Goal: Task Accomplishment & Management: Complete application form

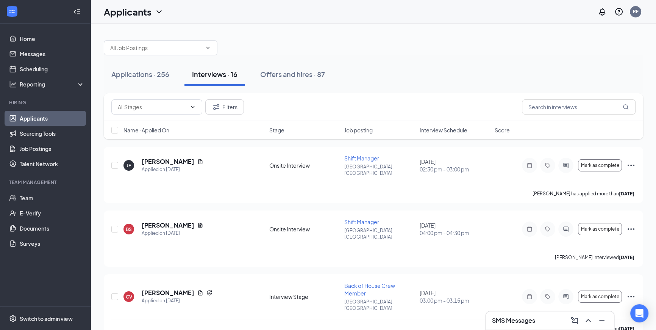
click at [447, 128] on span "Interview Schedule" at bounding box center [444, 130] width 48 height 8
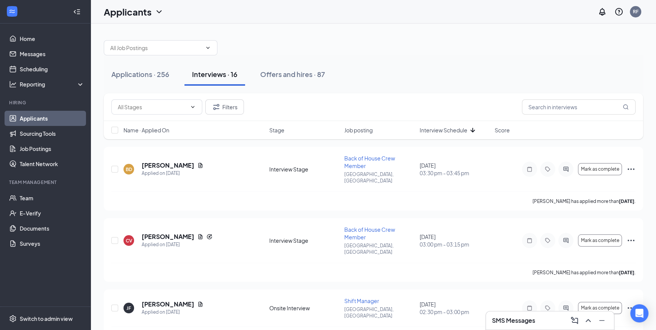
click at [449, 127] on span "Interview Schedule" at bounding box center [444, 130] width 48 height 8
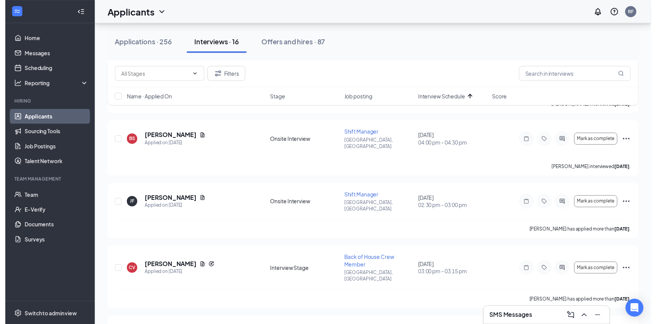
scroll to position [617, 0]
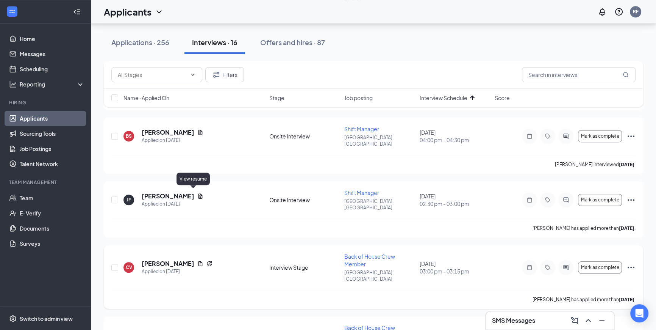
click at [199, 261] on icon "Document" at bounding box center [201, 263] width 4 height 5
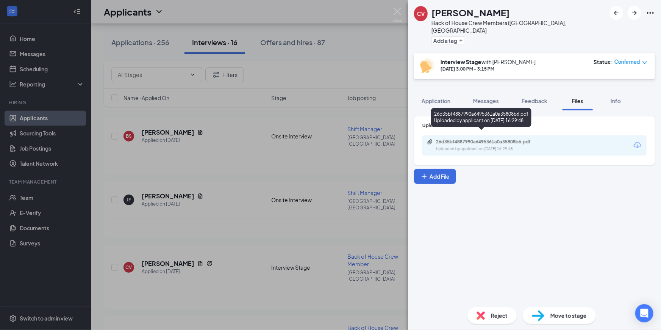
click at [528, 146] on div "Uploaded by applicant on Oct 06, 2025 at 16:29:48" at bounding box center [493, 149] width 114 height 6
click at [397, 9] on img at bounding box center [397, 15] width 9 height 15
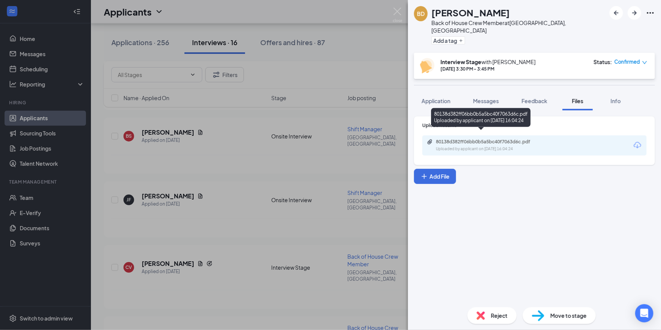
click at [539, 139] on div "80138d382ff06bb0b5a5bc40f7063d6c.pdf" at bounding box center [489, 142] width 106 height 6
click at [398, 16] on img at bounding box center [397, 15] width 9 height 15
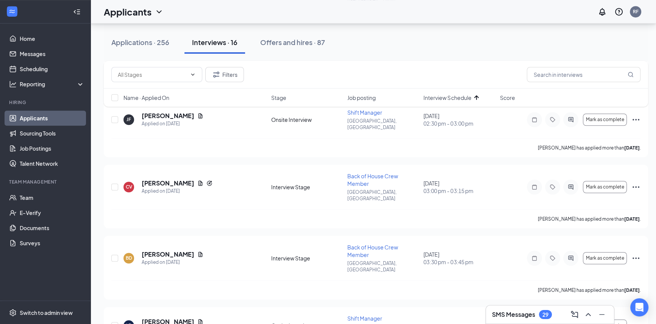
scroll to position [714, 0]
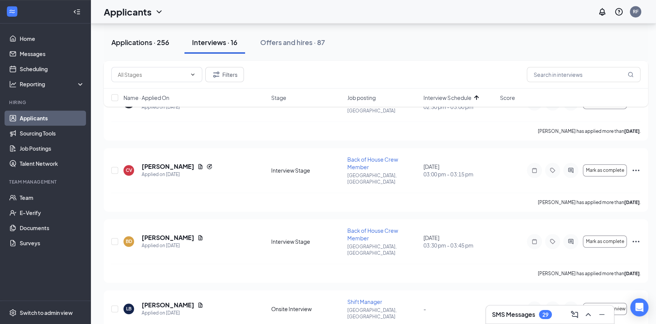
click at [155, 39] on div "Applications · 256" at bounding box center [140, 42] width 58 height 9
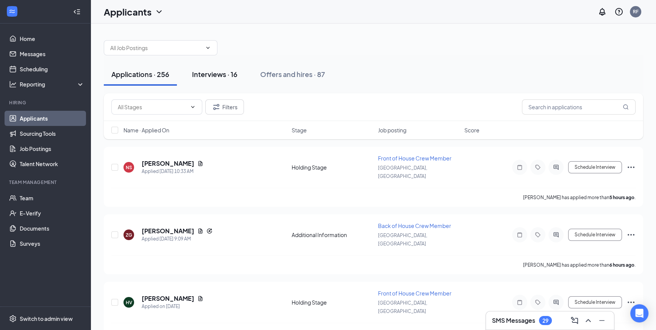
click at [222, 69] on div "Interviews · 16" at bounding box center [214, 73] width 45 height 9
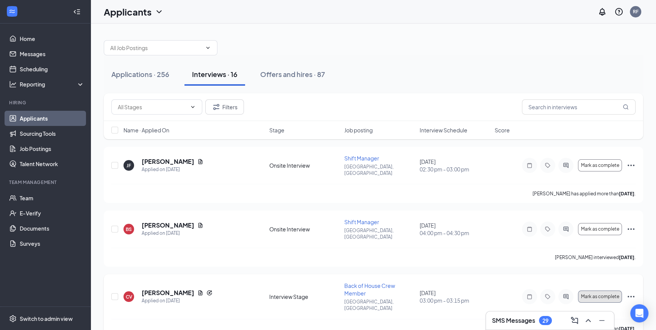
click at [601, 294] on span "Mark as complete" at bounding box center [600, 296] width 38 height 5
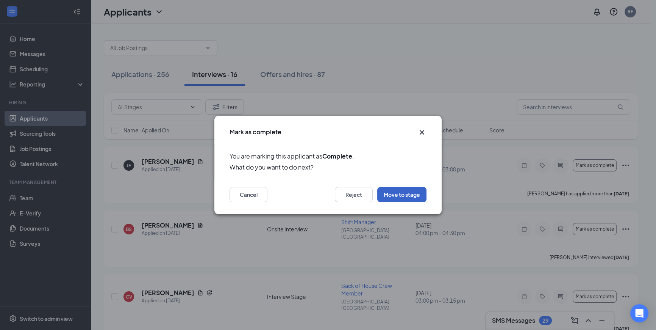
click at [406, 188] on button "Move to stage" at bounding box center [401, 194] width 49 height 15
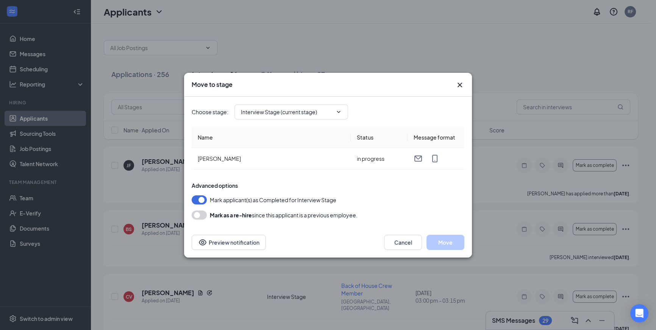
type input "Hiring Complete (final stage)"
click at [440, 242] on button "Move" at bounding box center [446, 242] width 38 height 15
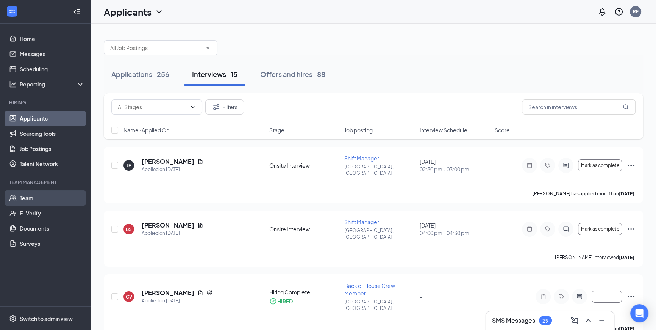
click at [30, 200] on link "Team" at bounding box center [52, 197] width 65 height 15
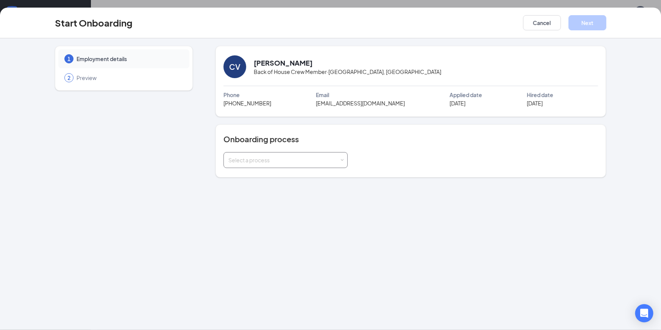
click at [337, 161] on div "Select a process" at bounding box center [284, 160] width 111 height 8
click at [297, 205] on li "Payroll" at bounding box center [286, 203] width 124 height 14
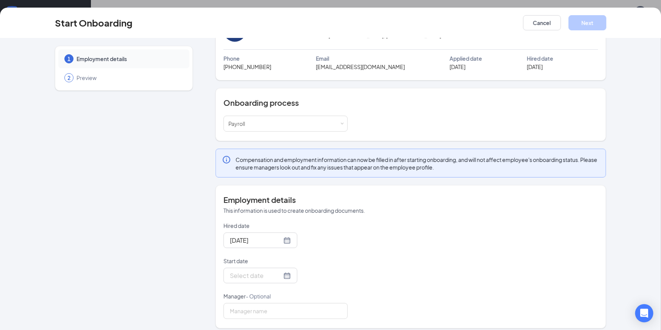
scroll to position [42, 0]
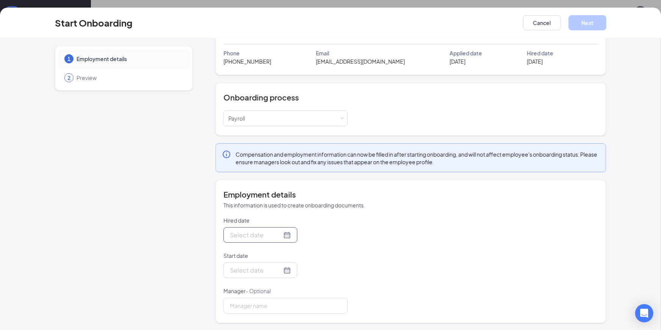
click at [280, 233] on div at bounding box center [260, 234] width 61 height 9
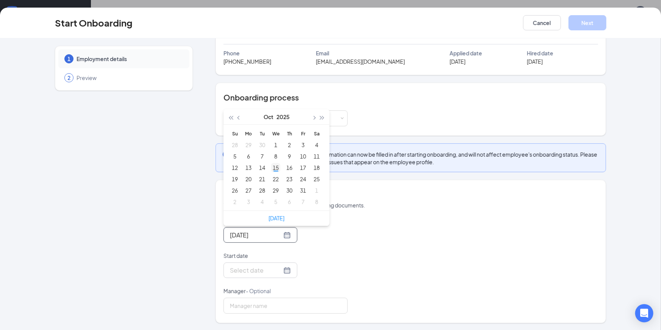
type input "[DATE]"
click at [273, 169] on div "15" at bounding box center [275, 167] width 9 height 9
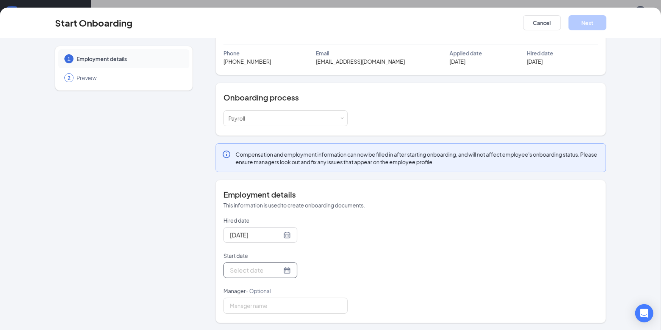
click at [281, 271] on div at bounding box center [260, 269] width 61 height 9
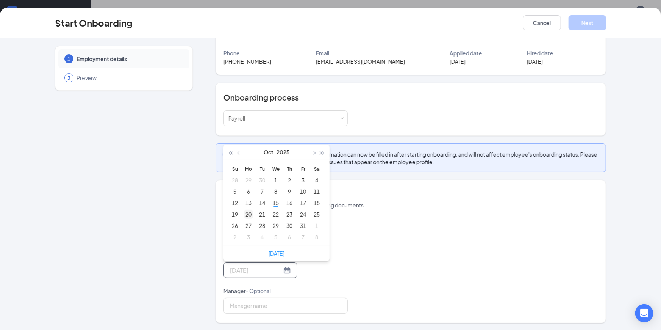
type input "[DATE]"
click at [247, 216] on div "20" at bounding box center [248, 214] width 9 height 9
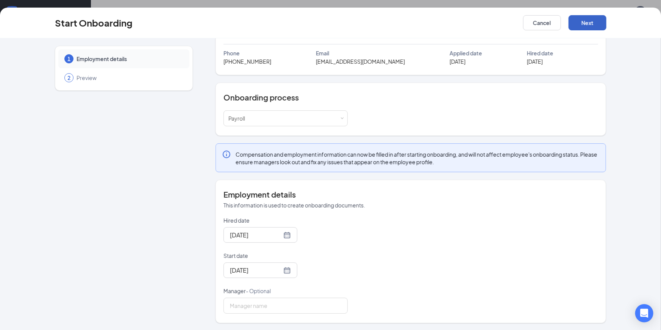
click at [586, 21] on button "Next" at bounding box center [588, 22] width 38 height 15
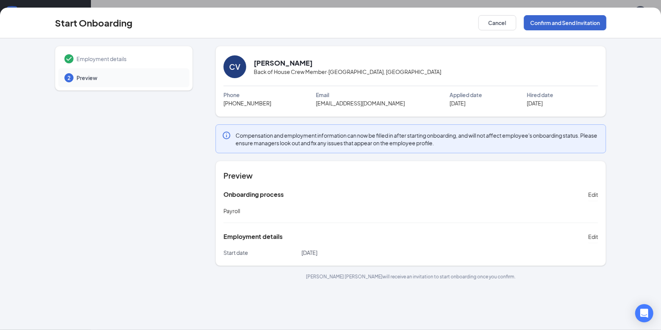
scroll to position [0, 0]
click at [586, 21] on button "Confirm and Send Invitation" at bounding box center [565, 22] width 83 height 15
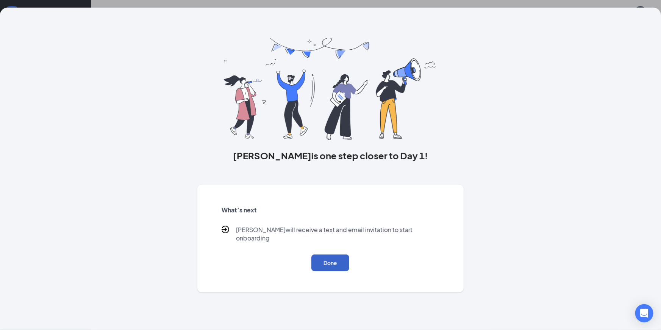
click at [344, 257] on button "Done" at bounding box center [331, 262] width 38 height 17
